Goal: Task Accomplishment & Management: Complete application form

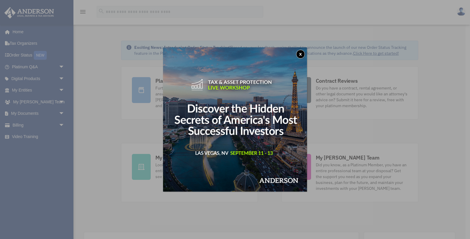
click at [299, 53] on button "x" at bounding box center [300, 54] width 9 height 9
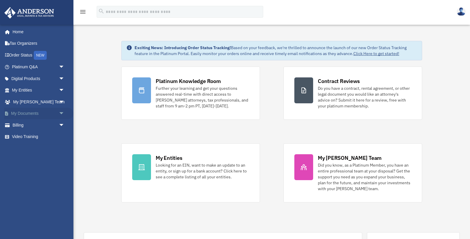
click at [63, 113] on span "arrow_drop_down" at bounding box center [65, 114] width 12 height 12
click at [24, 123] on link "Box" at bounding box center [40, 125] width 65 height 12
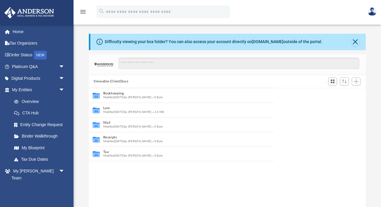
scroll to position [133, 276]
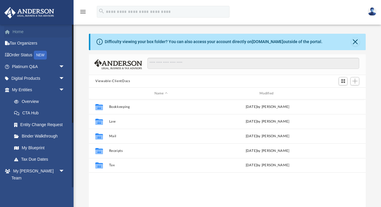
click at [26, 30] on link "Home" at bounding box center [38, 32] width 69 height 12
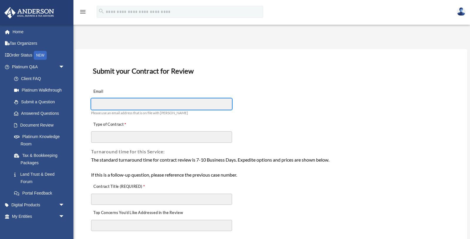
click at [133, 105] on input "Email" at bounding box center [161, 103] width 141 height 11
